Goal: Complete application form: Complete application form

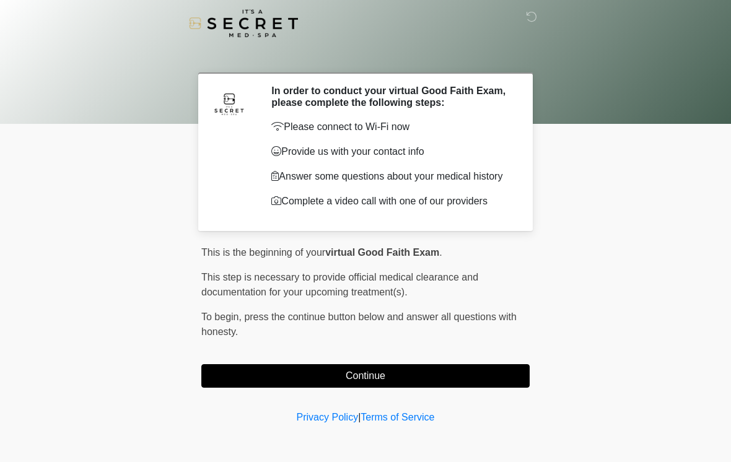
click at [493, 380] on button "Continue" at bounding box center [365, 376] width 328 height 24
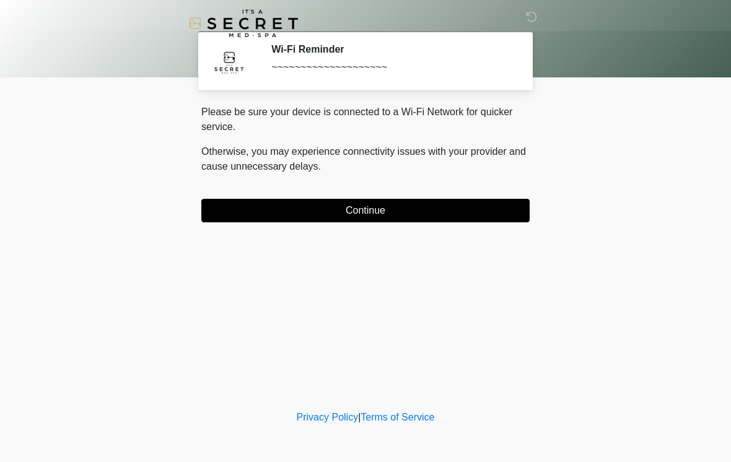
click at [491, 213] on button "Continue" at bounding box center [365, 211] width 328 height 24
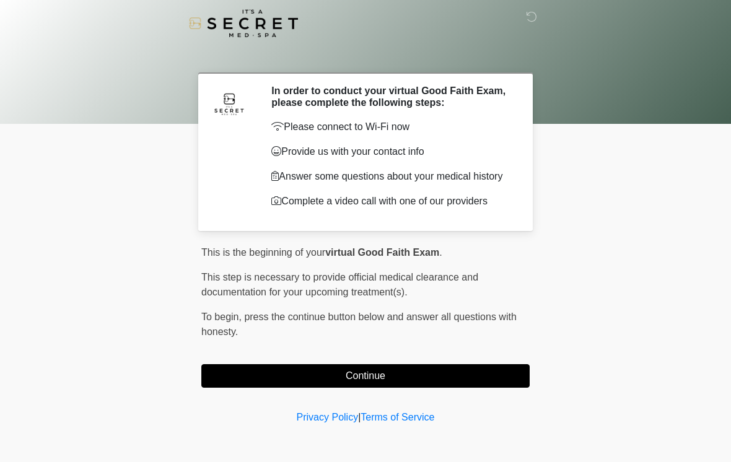
click at [432, 381] on button "Continue" at bounding box center [365, 376] width 328 height 24
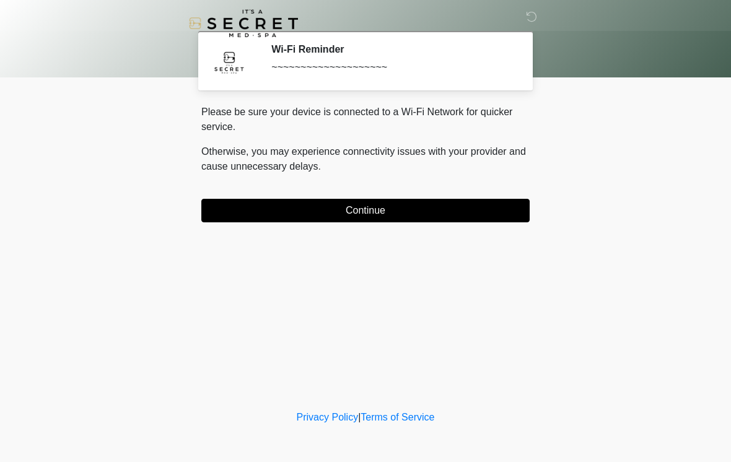
click at [491, 220] on button "Continue" at bounding box center [365, 211] width 328 height 24
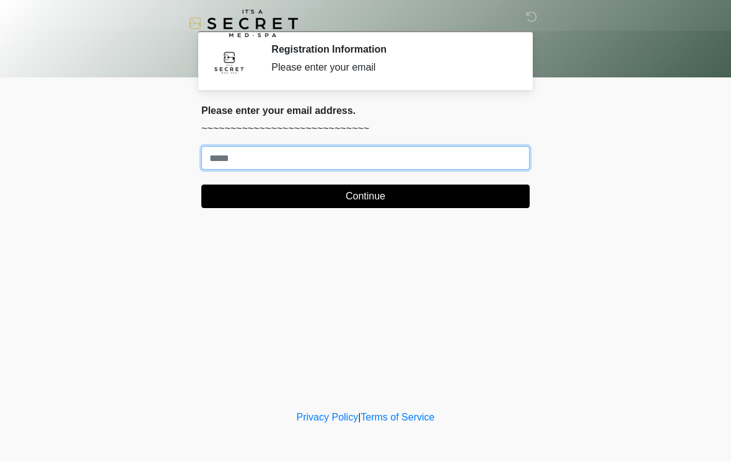
click at [455, 168] on input "Where should we email your treatment plan?" at bounding box center [365, 158] width 328 height 24
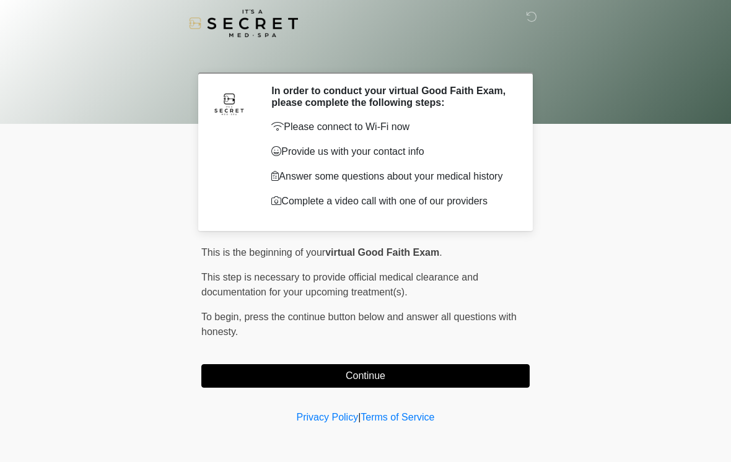
click at [468, 385] on button "Continue" at bounding box center [365, 376] width 328 height 24
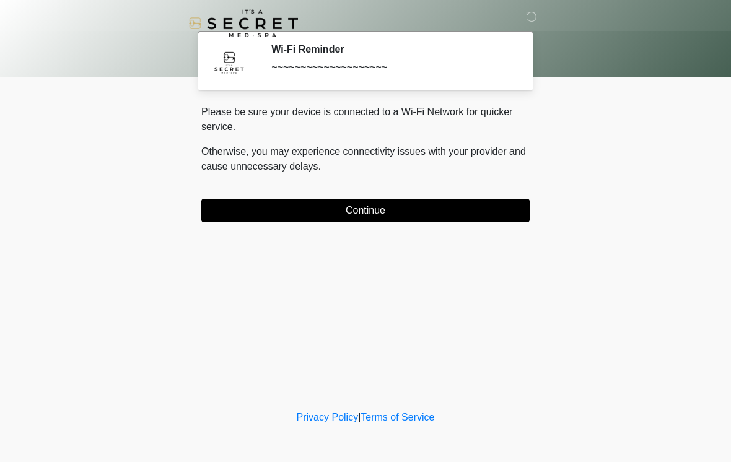
click at [285, 196] on div "Please be sure your device is connected to a Wi-Fi Network for quicker service.…" at bounding box center [365, 164] width 328 height 118
click at [262, 199] on button "Continue" at bounding box center [365, 211] width 328 height 24
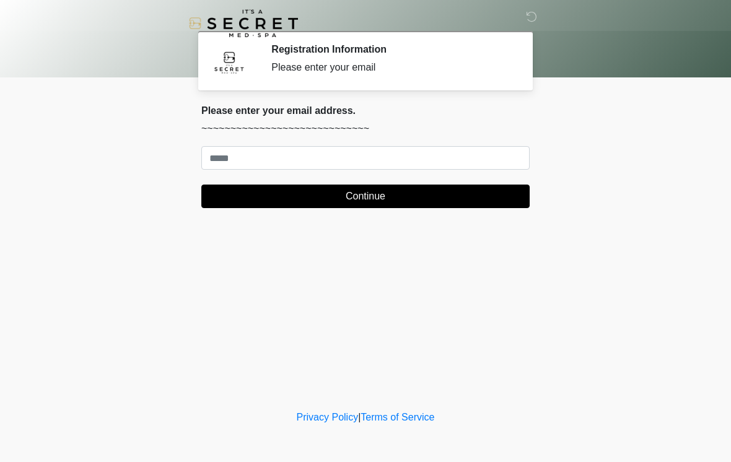
click at [485, 142] on div "Please enter your email address. ~~~~~~~~~~~~~~~~~~~~~~~~~~~~~ Continue" at bounding box center [365, 156] width 328 height 103
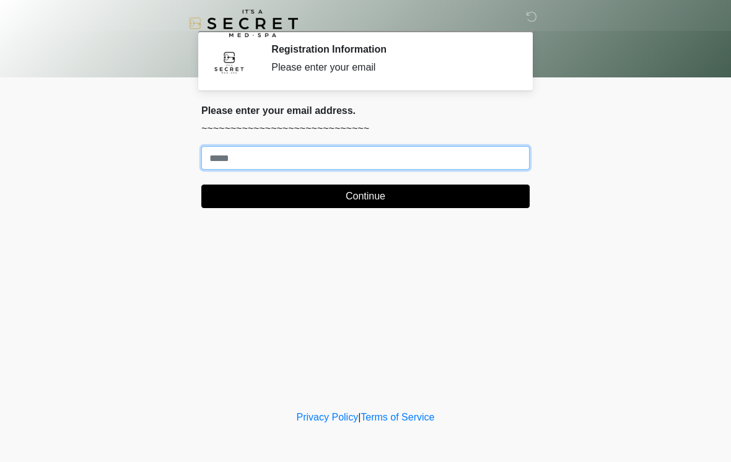
click at [410, 167] on input "Where should we email your treatment plan?" at bounding box center [365, 158] width 328 height 24
